Goal: Navigation & Orientation: Find specific page/section

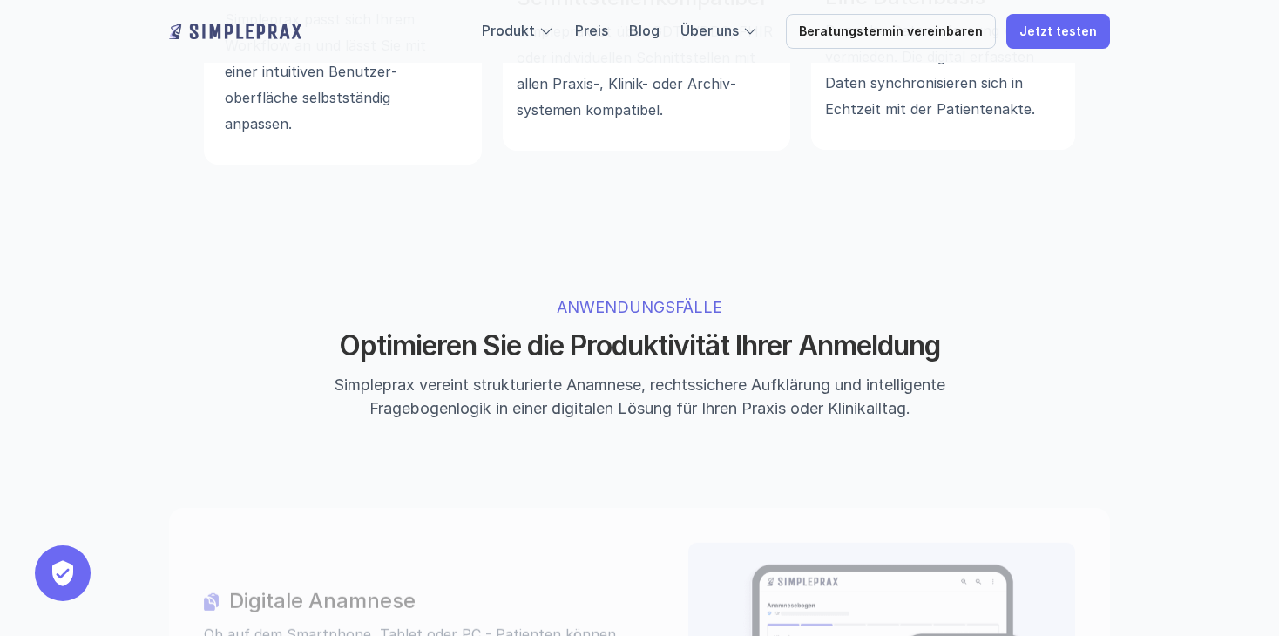
scroll to position [1491, 0]
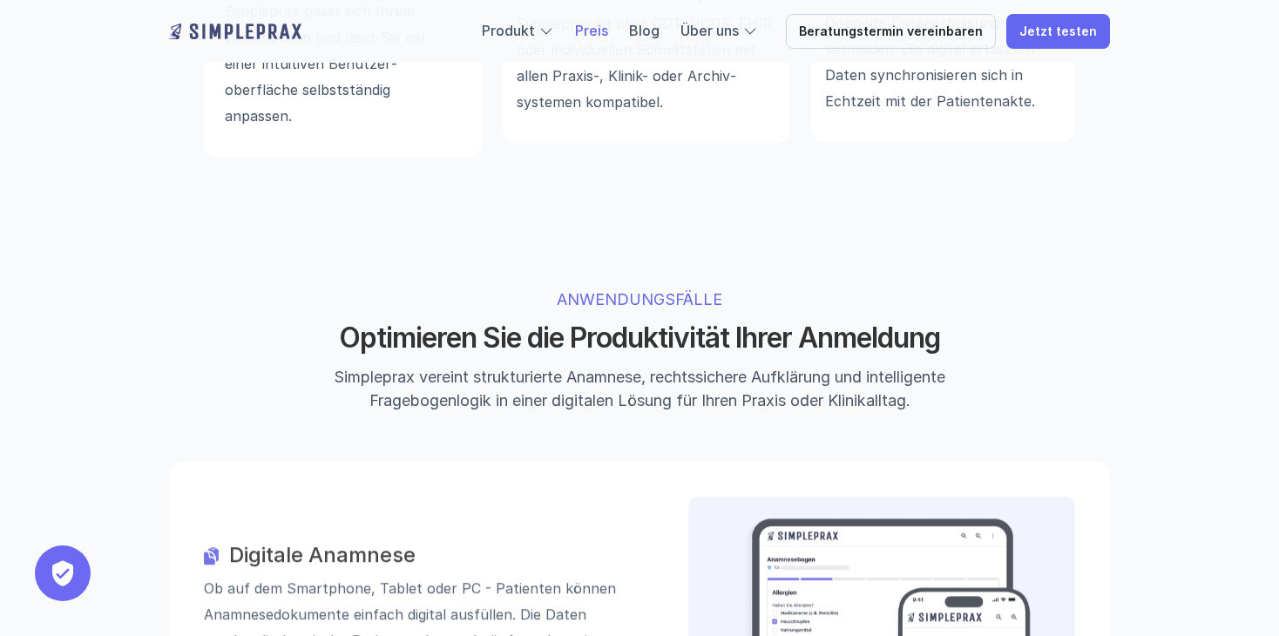
click at [607, 26] on link "Preis" at bounding box center [591, 30] width 33 height 17
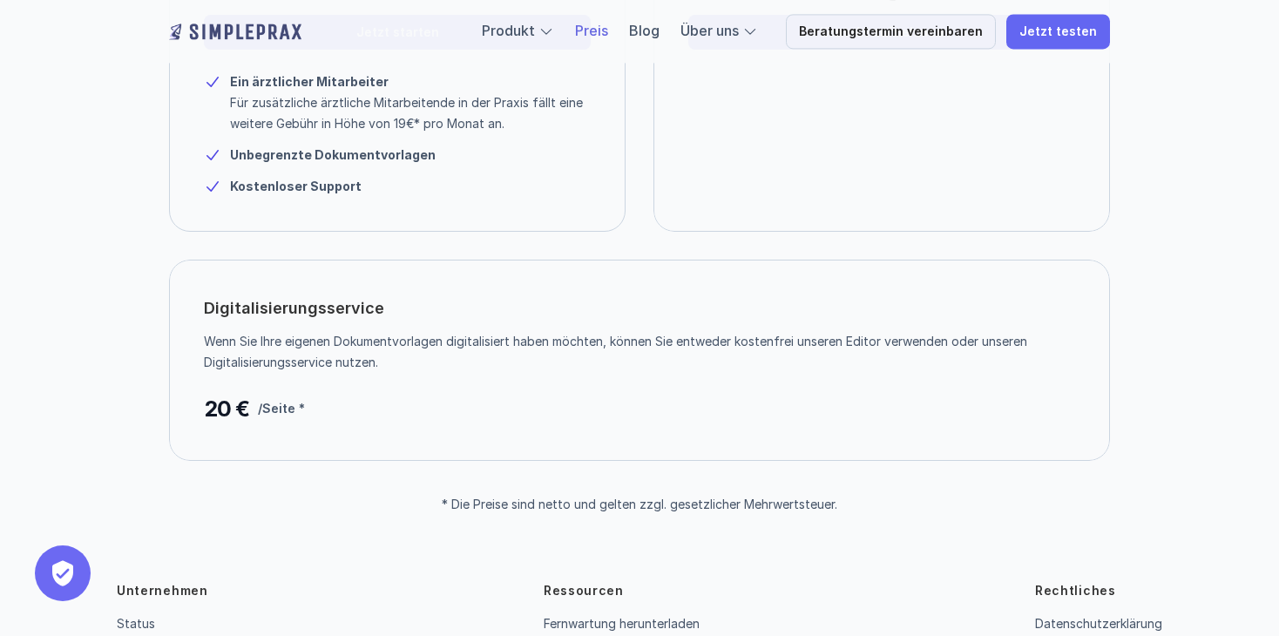
scroll to position [523, 0]
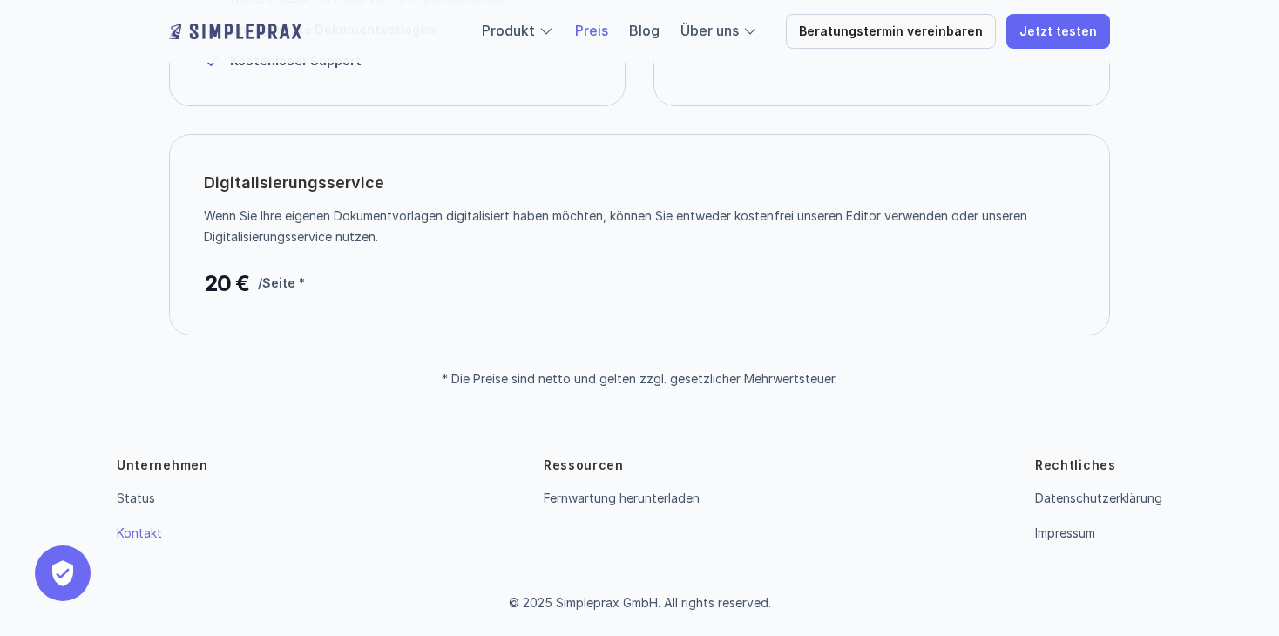
click at [145, 536] on link "Kontakt" at bounding box center [139, 532] width 45 height 15
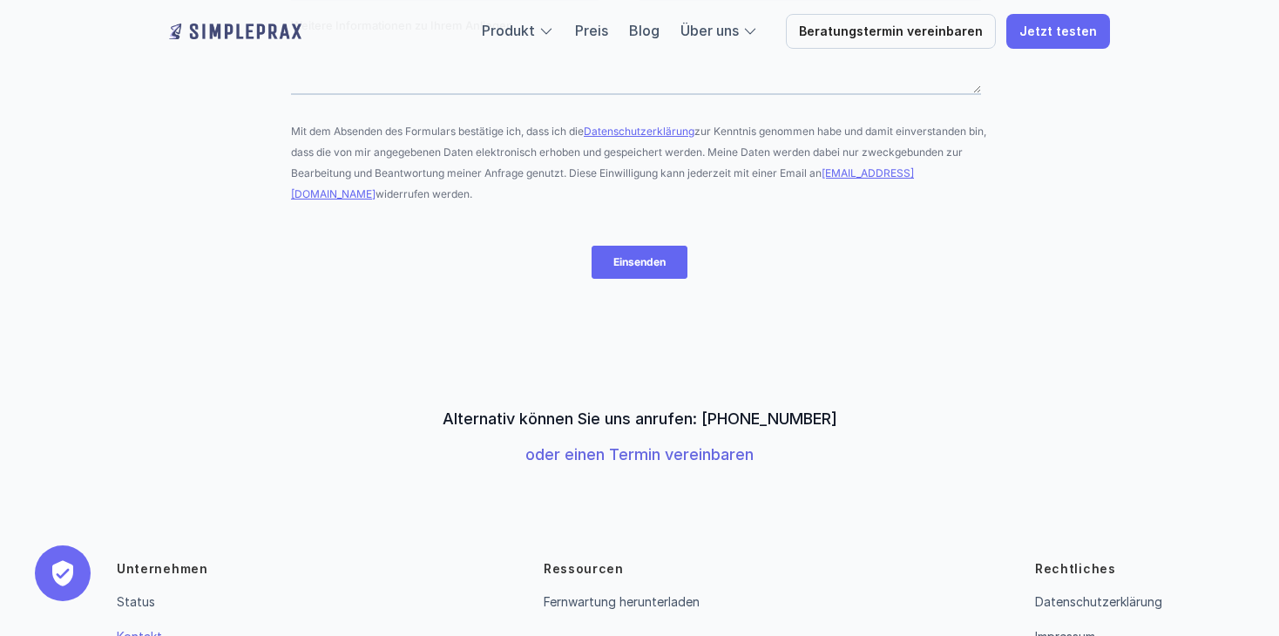
scroll to position [612, 0]
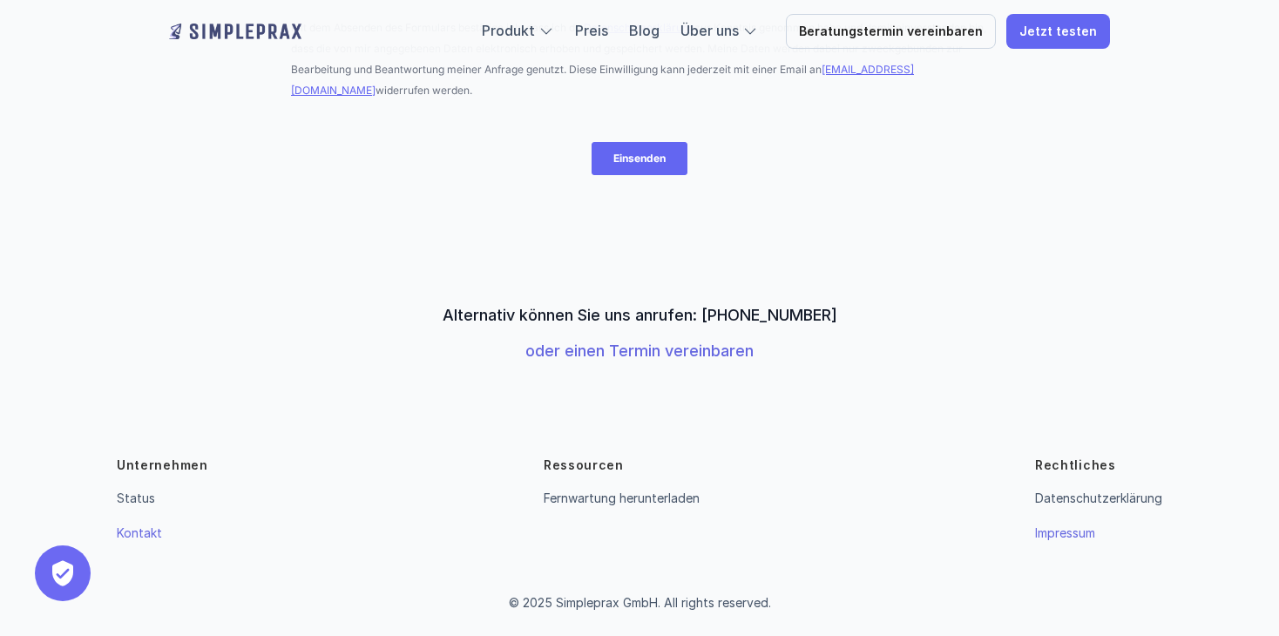
click at [1071, 537] on link "Impressum" at bounding box center [1065, 532] width 60 height 15
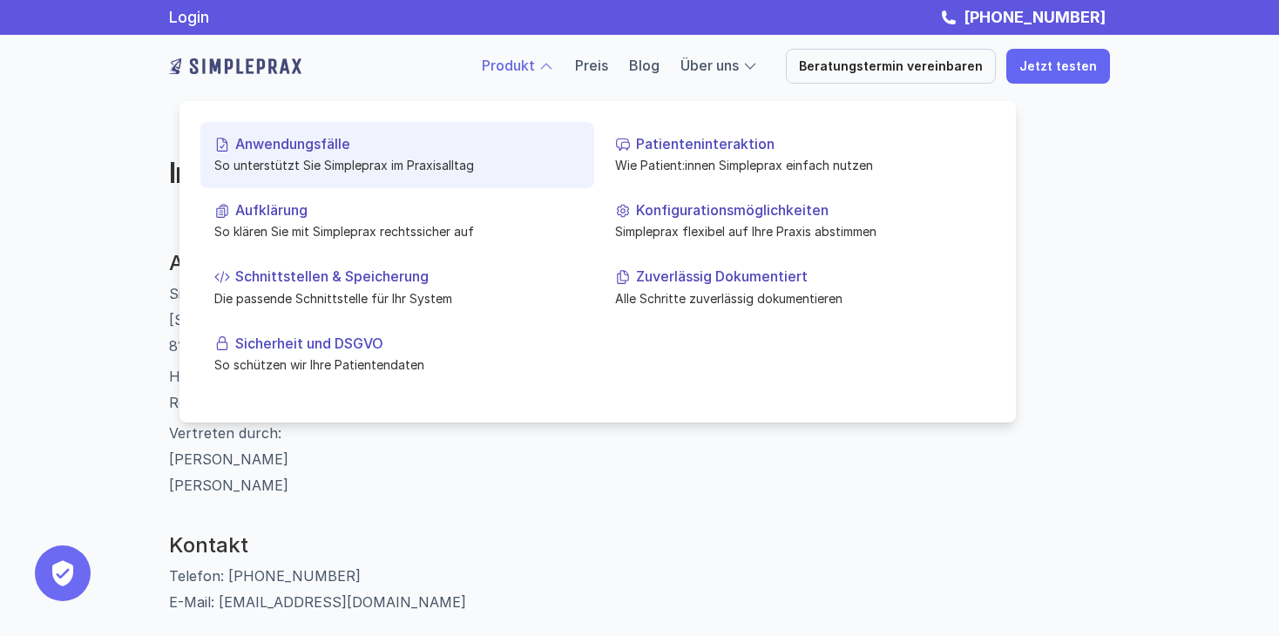
click at [330, 148] on p "Anwendungsfälle" at bounding box center [407, 144] width 345 height 17
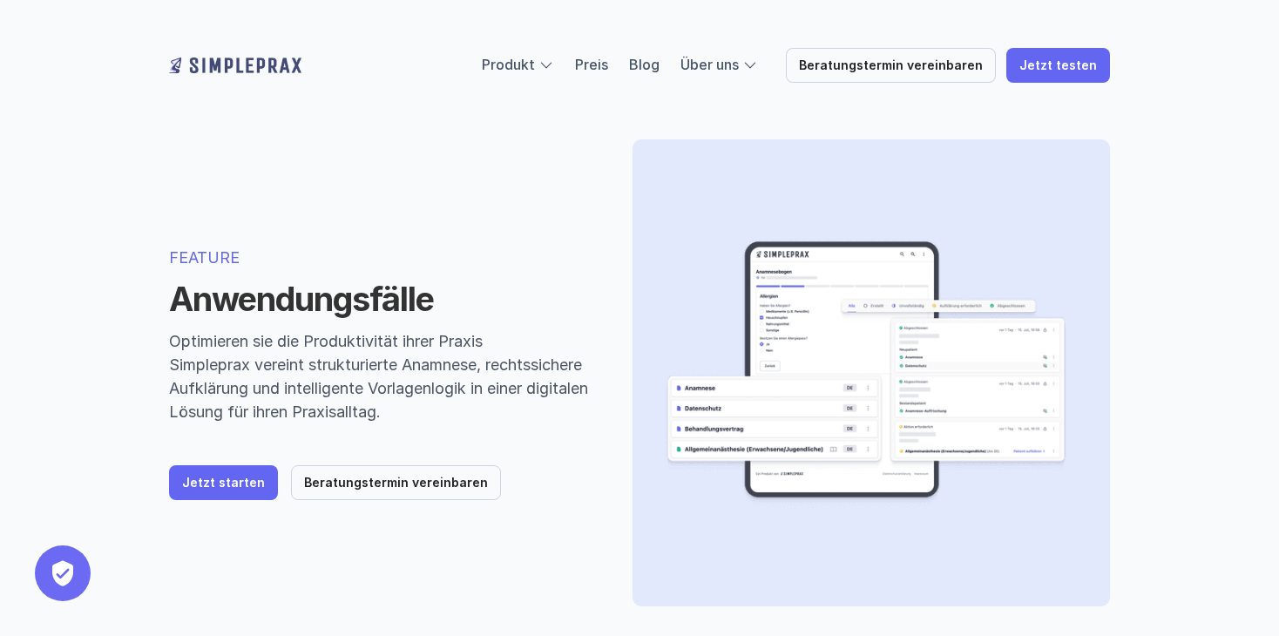
scroll to position [23, 0]
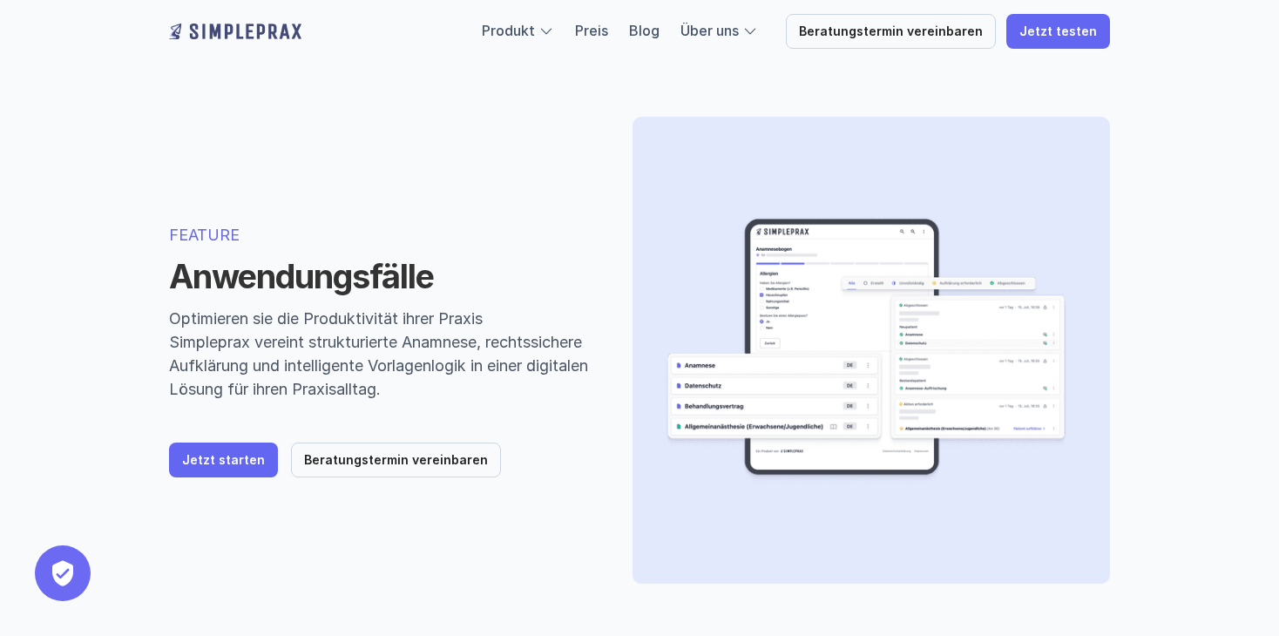
click at [754, 207] on img at bounding box center [864, 350] width 409 height 411
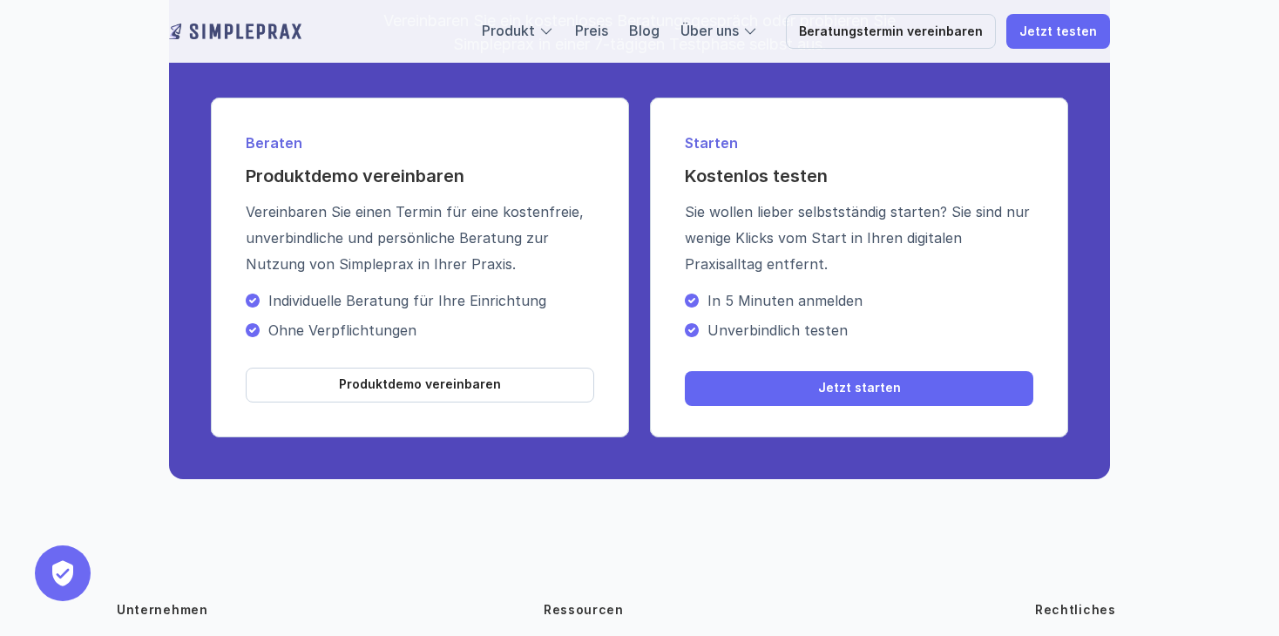
scroll to position [2699, 0]
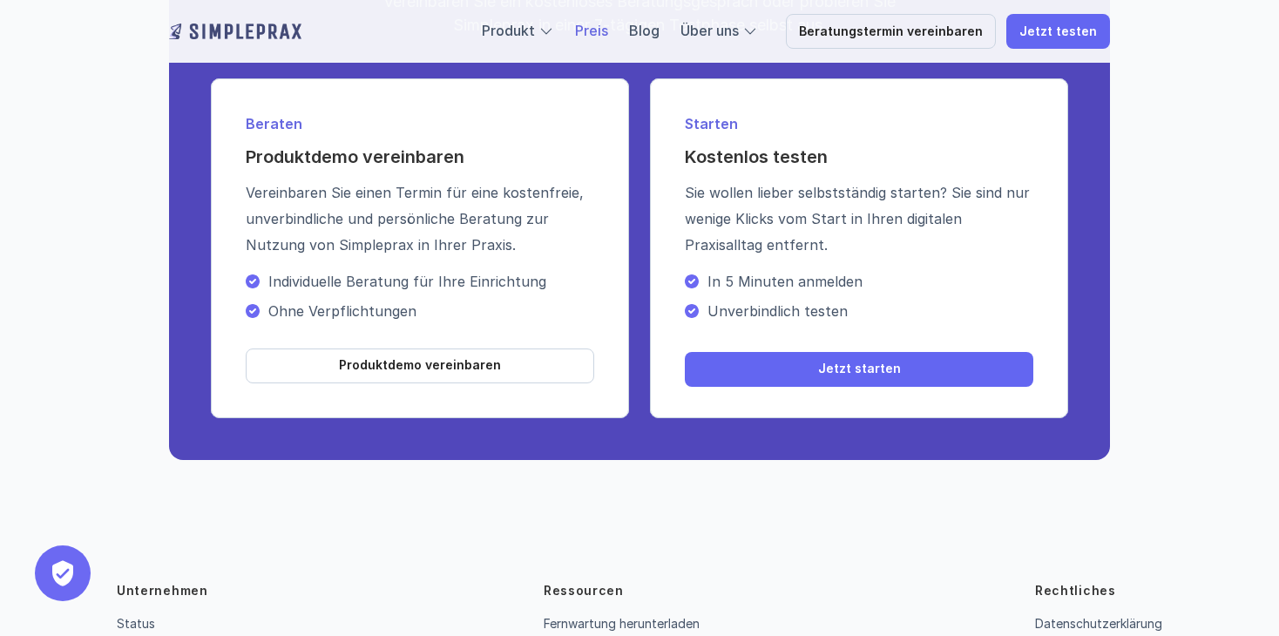
click at [607, 24] on link "Preis" at bounding box center [591, 30] width 33 height 17
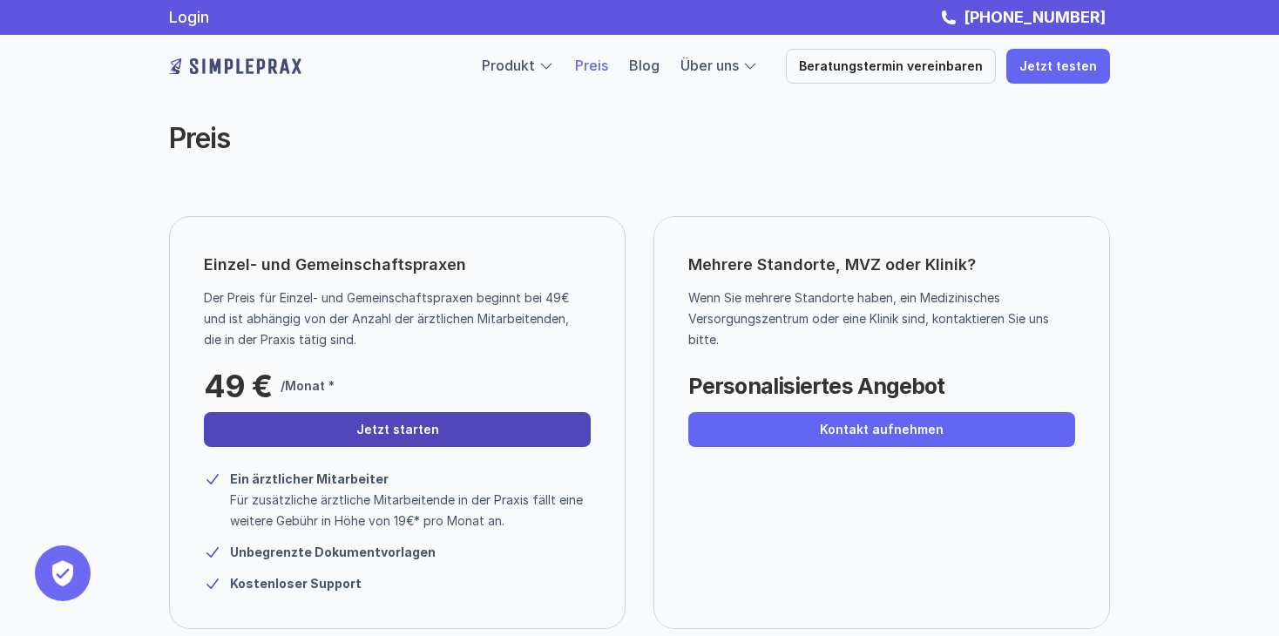
click at [424, 424] on p "Jetzt starten" at bounding box center [397, 429] width 83 height 15
